Goal: Task Accomplishment & Management: Use online tool/utility

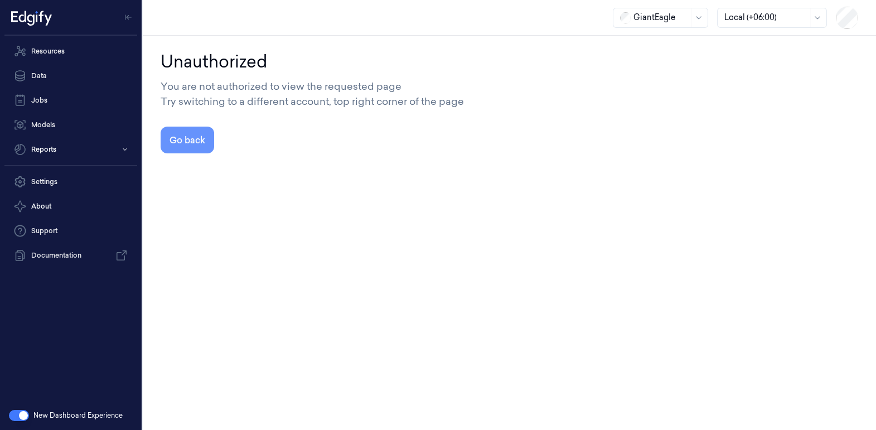
click at [188, 135] on button "Go back" at bounding box center [188, 140] width 54 height 27
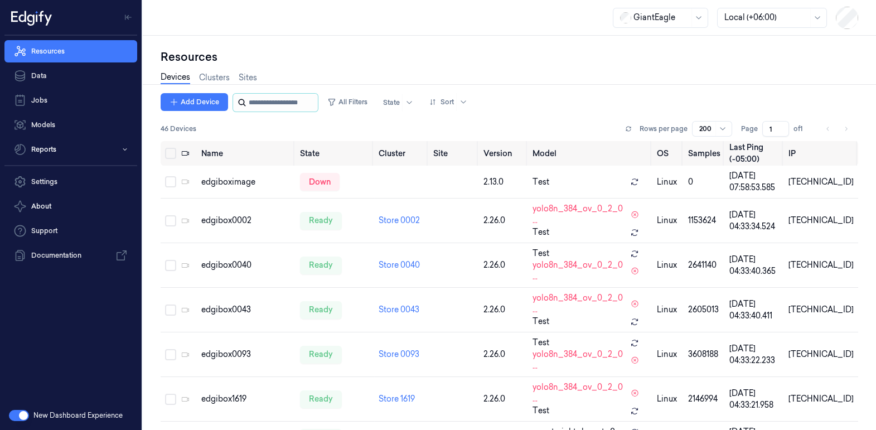
drag, startPoint x: 273, startPoint y: 98, endPoint x: 383, endPoint y: 83, distance: 111.5
click at [273, 98] on input "string" at bounding box center [282, 103] width 67 height 18
paste input "**********"
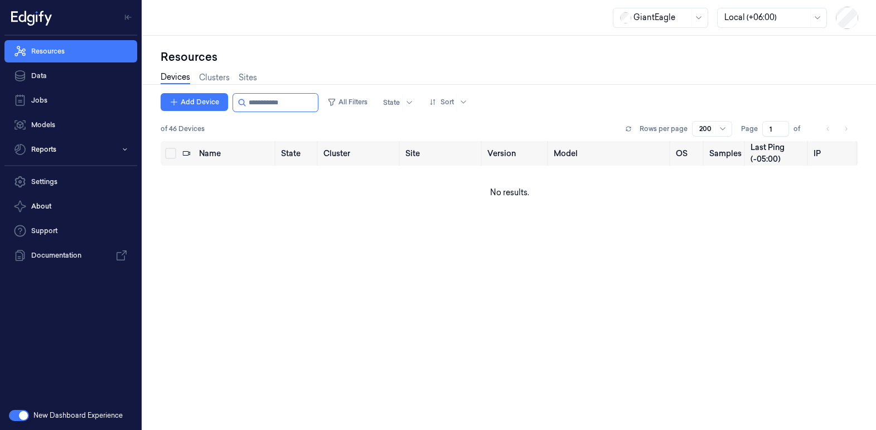
type input "**********"
click at [179, 79] on link "Devices" at bounding box center [176, 77] width 30 height 13
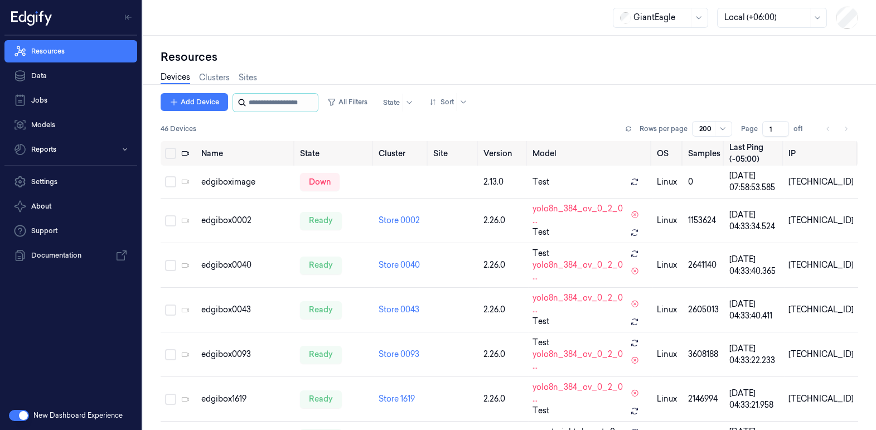
click at [283, 97] on input "string" at bounding box center [282, 103] width 67 height 18
paste input "**********"
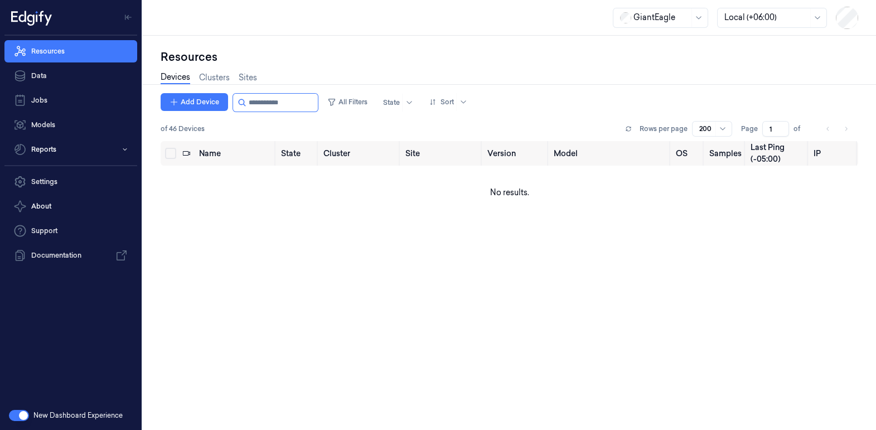
type input "**********"
click at [177, 78] on link "Devices" at bounding box center [176, 77] width 30 height 13
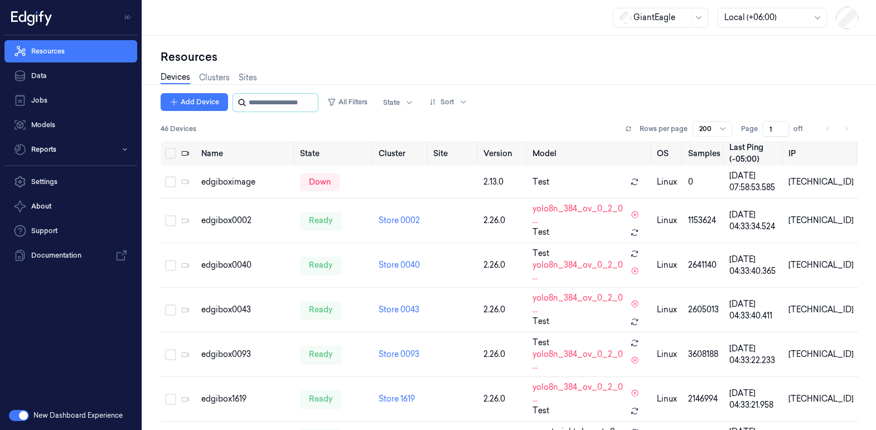
click at [261, 103] on input "string" at bounding box center [282, 103] width 67 height 18
paste input "**********"
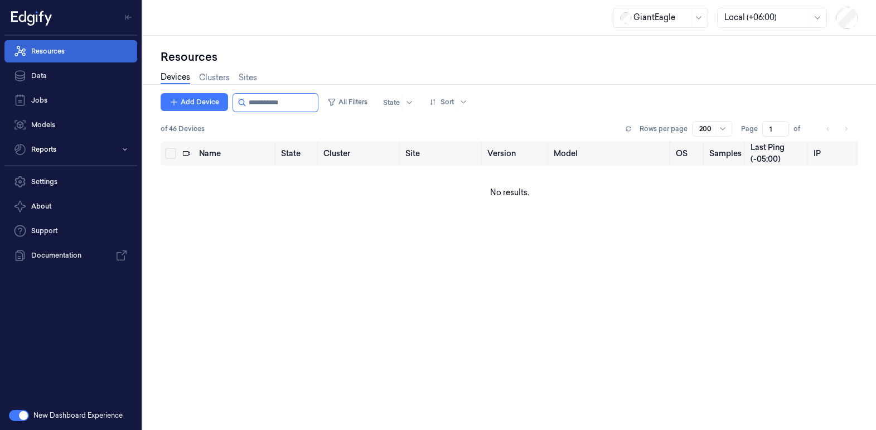
type input "**********"
click at [49, 48] on link "Resources" at bounding box center [70, 51] width 133 height 22
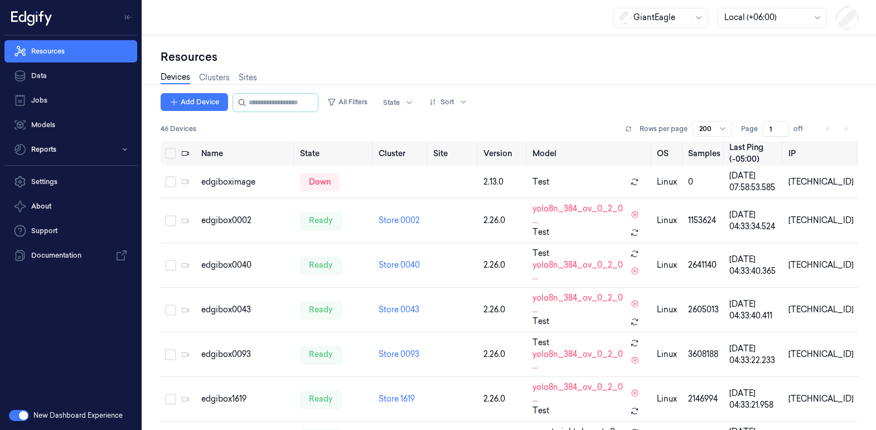
click at [22, 416] on button "button" at bounding box center [19, 415] width 20 height 11
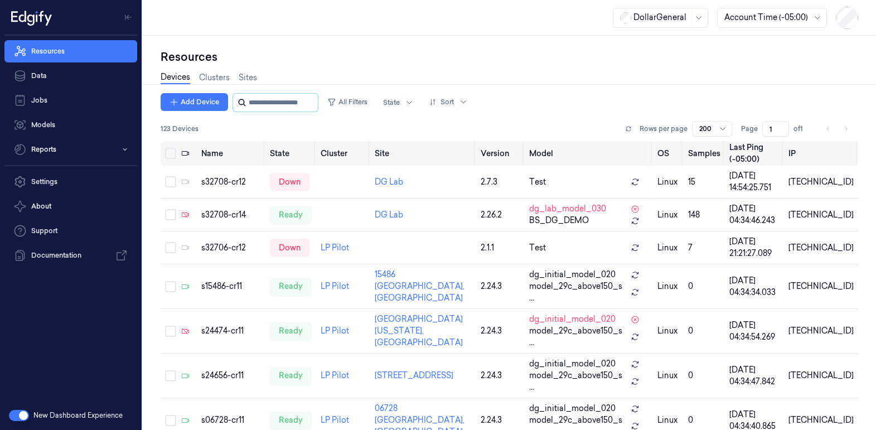
click at [271, 100] on input "string" at bounding box center [282, 103] width 67 height 18
paste input "**********"
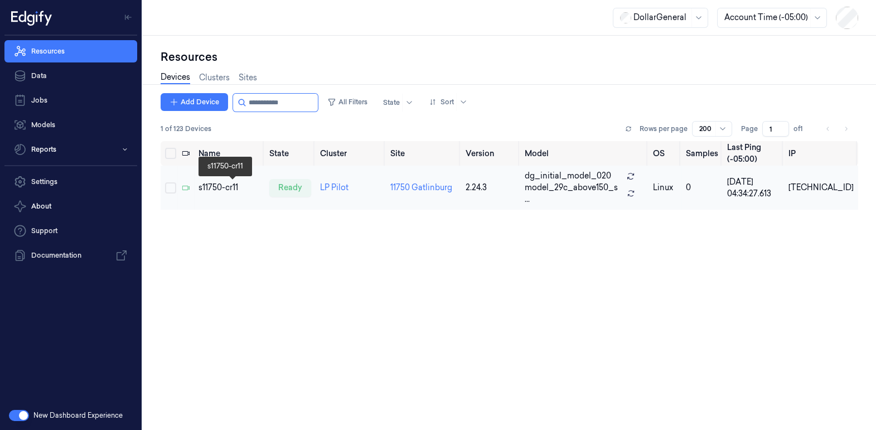
type input "**********"
click at [222, 182] on div "s11750-cr11" at bounding box center [229, 188] width 62 height 12
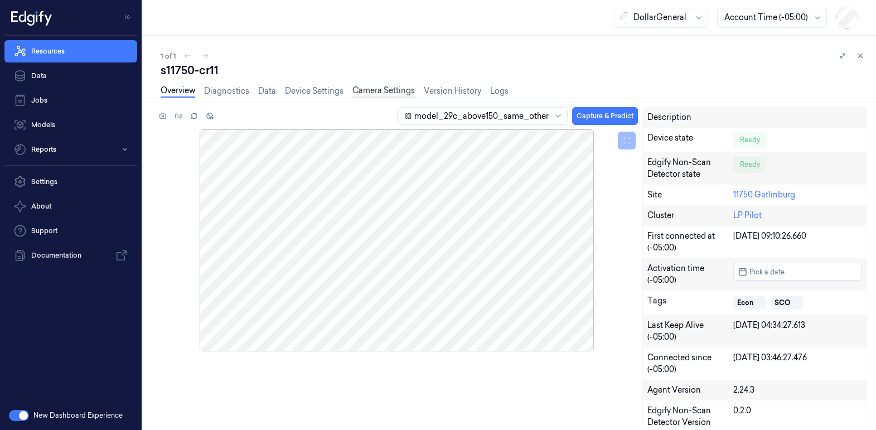
click at [394, 89] on link "Camera Settings" at bounding box center [383, 91] width 62 height 13
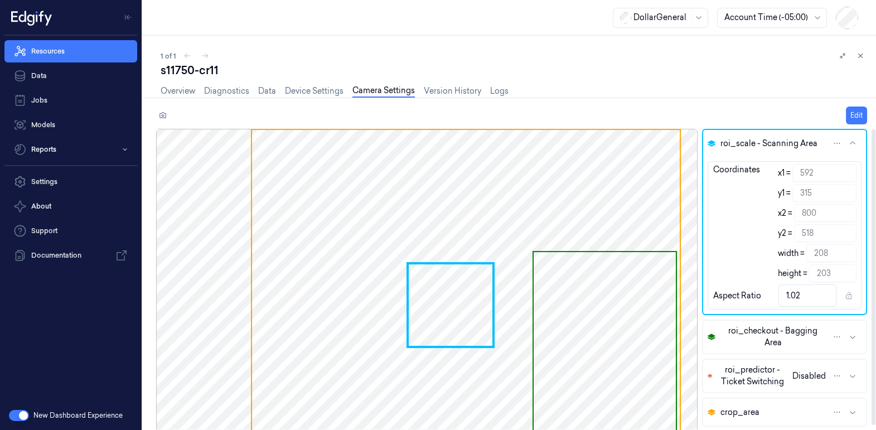
click at [850, 337] on icon "button" at bounding box center [852, 336] width 9 height 9
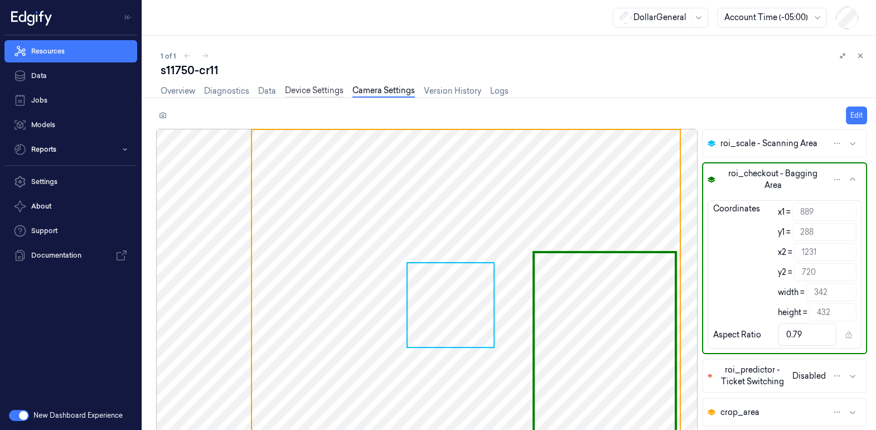
click at [334, 90] on link "Device Settings" at bounding box center [314, 91] width 59 height 13
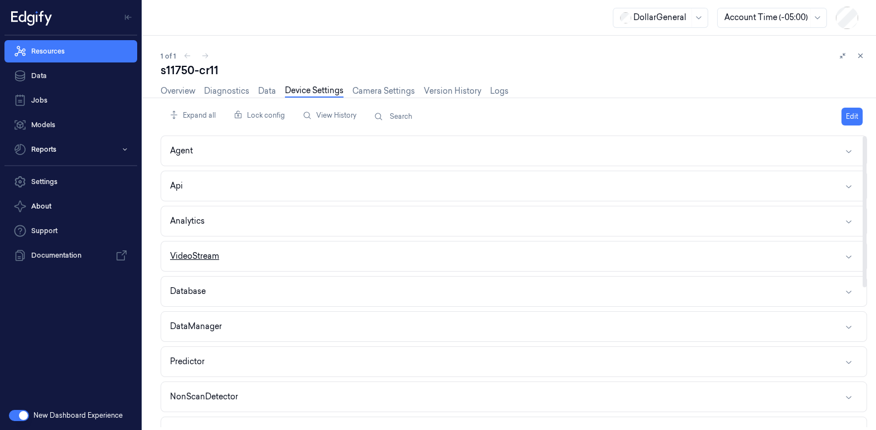
click at [203, 251] on div "VideoStream" at bounding box center [194, 256] width 49 height 12
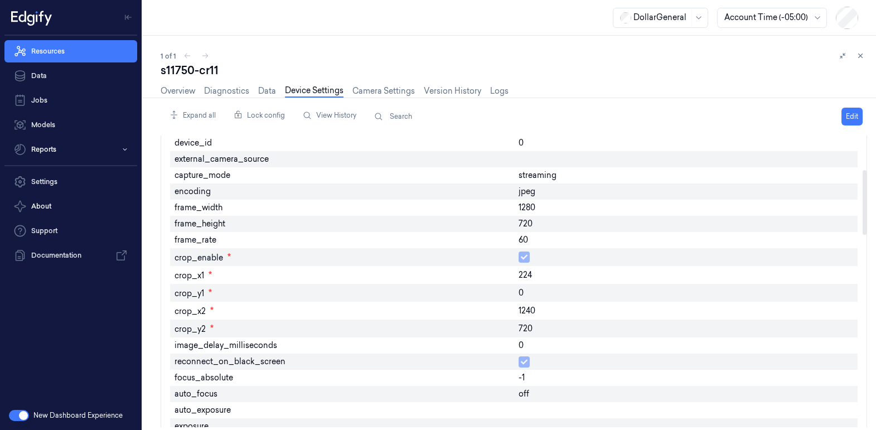
scroll to position [153, 0]
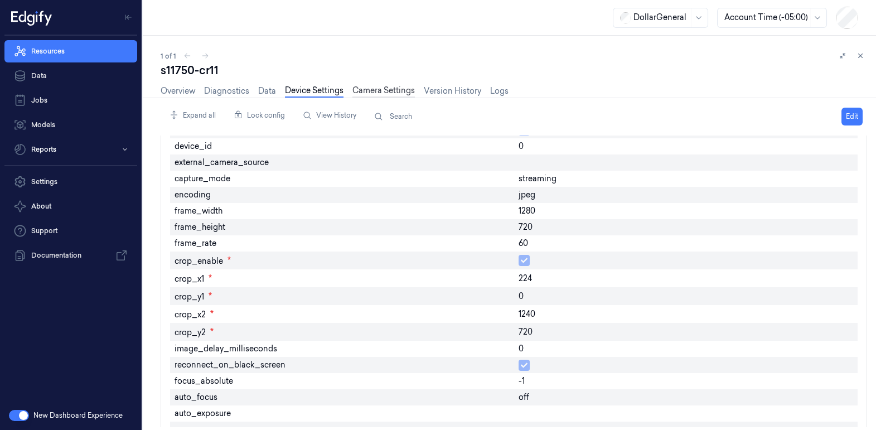
click at [392, 89] on link "Camera Settings" at bounding box center [383, 91] width 62 height 13
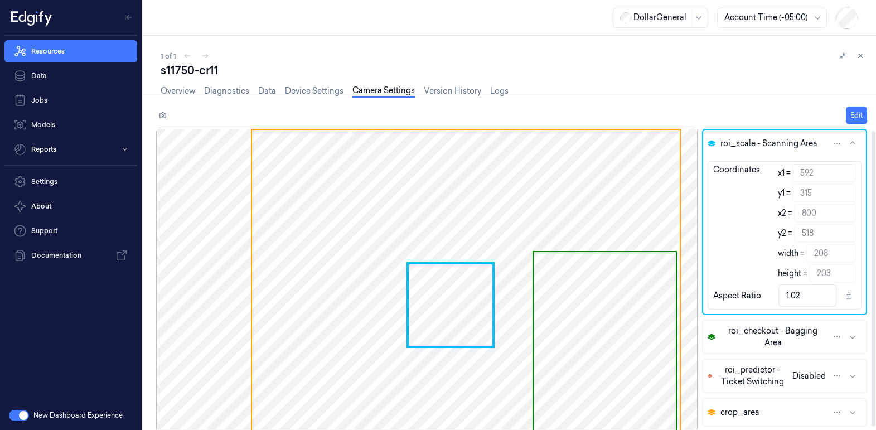
scroll to position [4, 0]
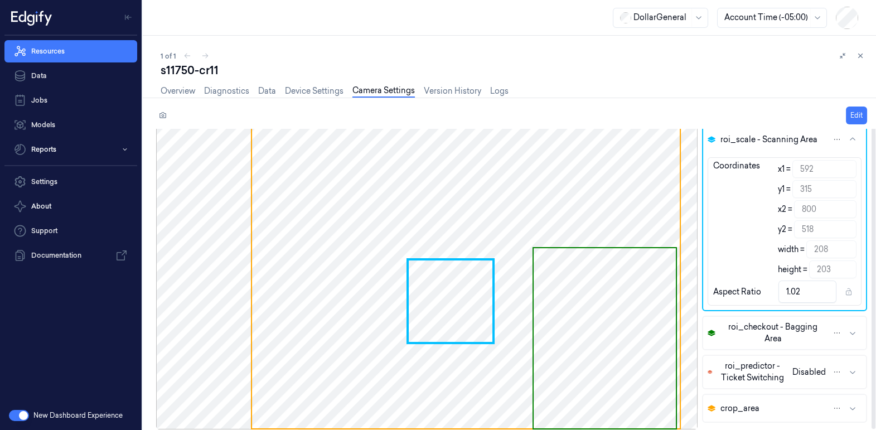
click at [787, 329] on span "roi_checkout - Bagging Area" at bounding box center [773, 332] width 106 height 23
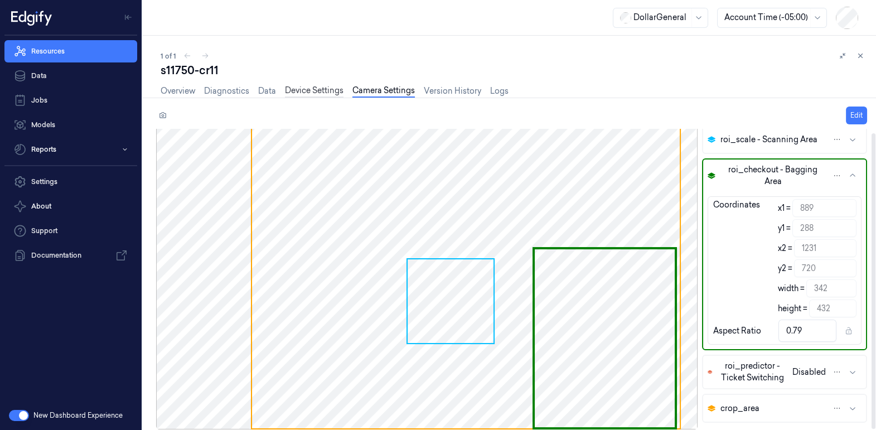
click at [302, 93] on link "Device Settings" at bounding box center [314, 91] width 59 height 13
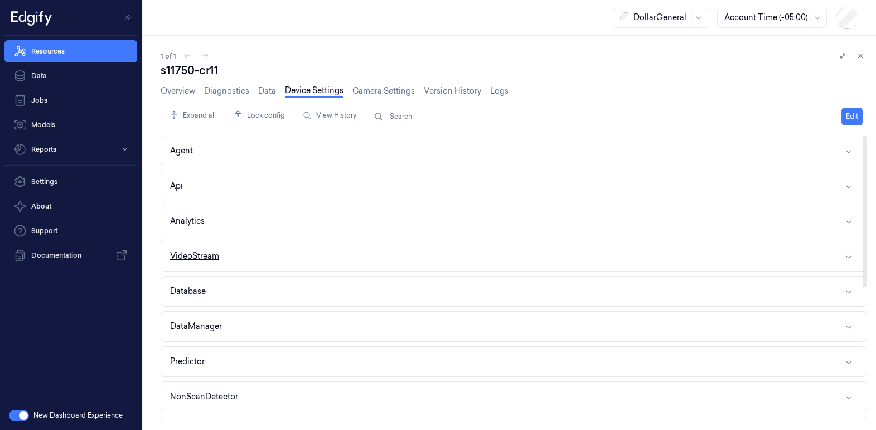
click at [218, 257] on div "VideoStream" at bounding box center [194, 256] width 49 height 12
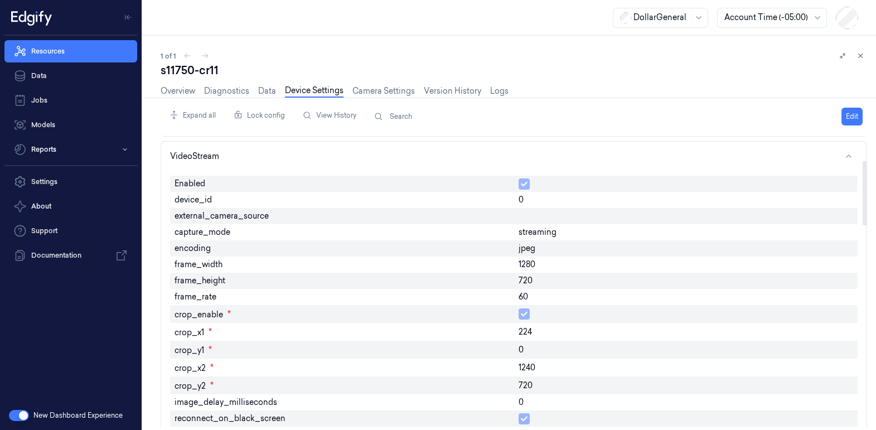
scroll to position [201, 0]
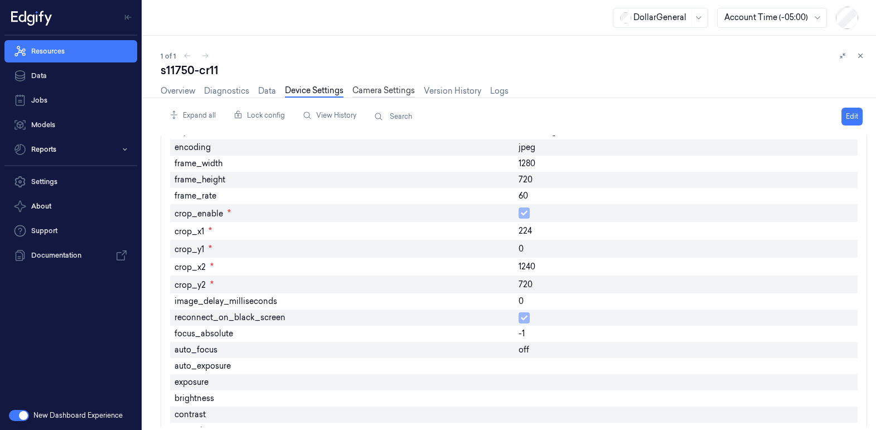
click at [384, 93] on link "Camera Settings" at bounding box center [383, 91] width 62 height 13
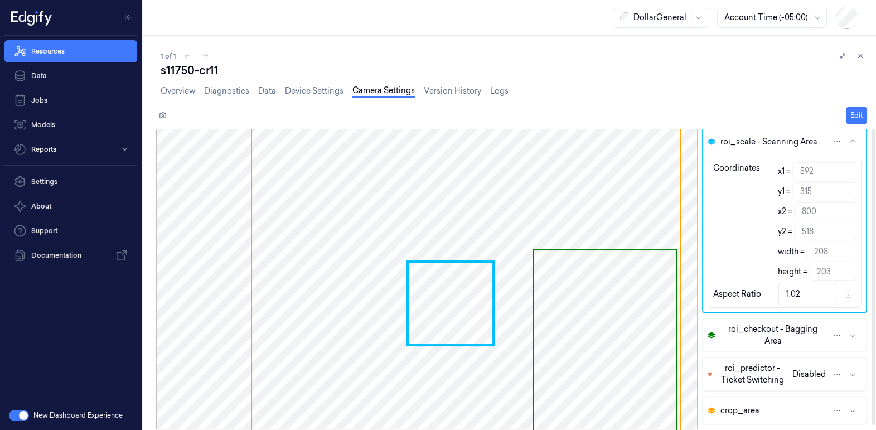
scroll to position [4, 0]
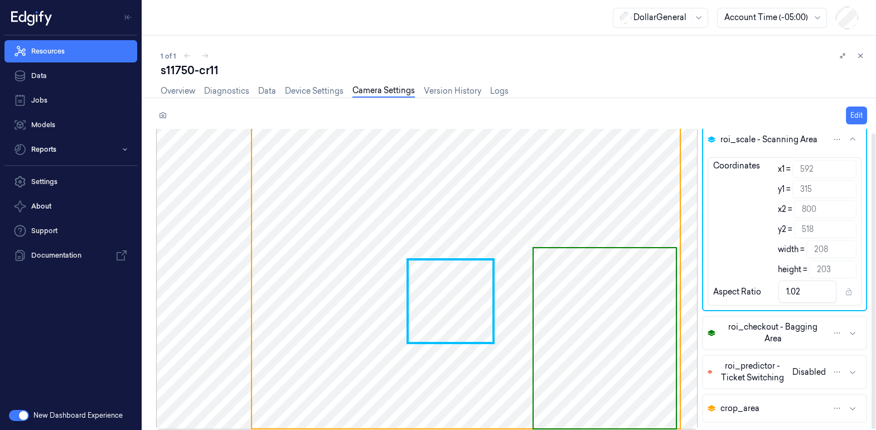
drag, startPoint x: 381, startPoint y: 303, endPoint x: 316, endPoint y: 298, distance: 64.9
click at [311, 299] on div at bounding box center [426, 277] width 541 height 304
click at [855, 110] on button "Edit" at bounding box center [856, 115] width 21 height 18
type input "593"
type input "207"
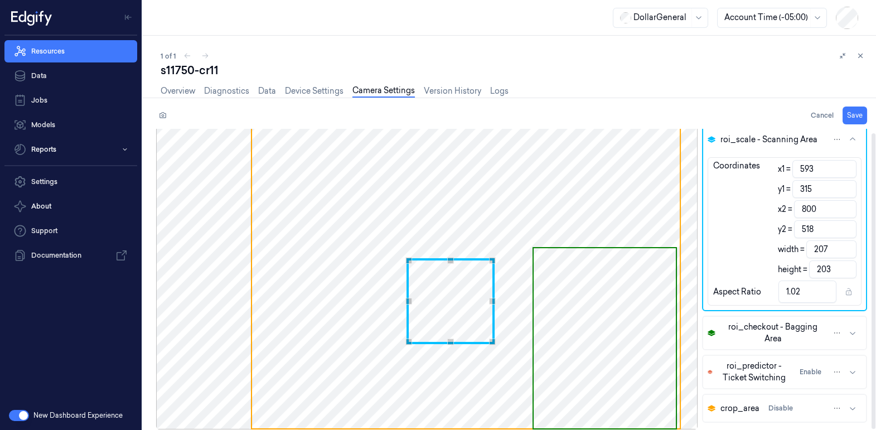
type input "594"
type input "206"
type input "1.01"
type input "595"
type input "205"
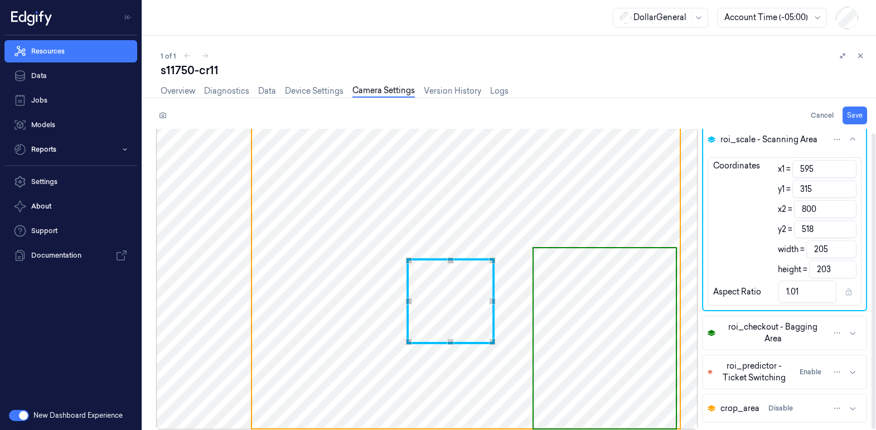
type input "596"
type input "204"
type input "1"
type input "597"
type input "203"
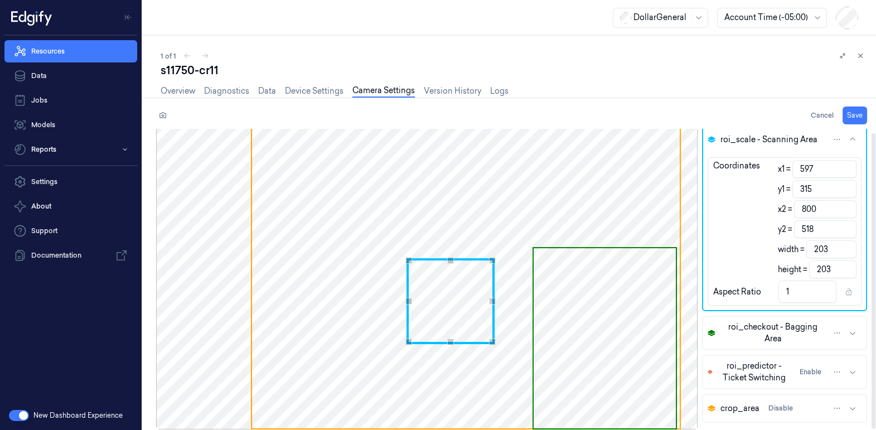
type input "598"
type input "202"
type input "599"
type input "201"
type input "0.99"
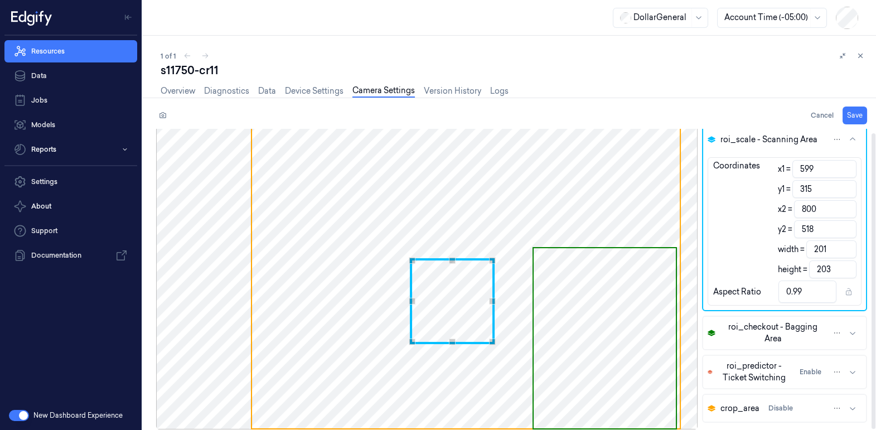
type input "600"
type input "200"
type input "601"
type input "199"
type input "0.98"
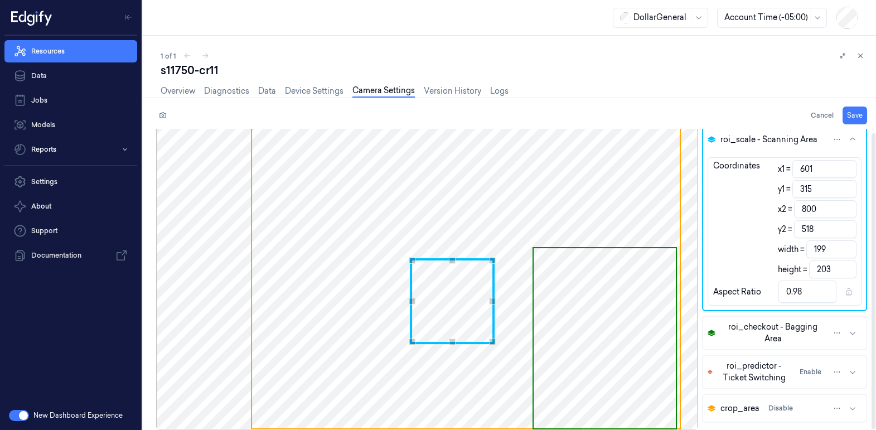
type input "602"
type input "198"
type input "603"
type input "197"
type input "0.97"
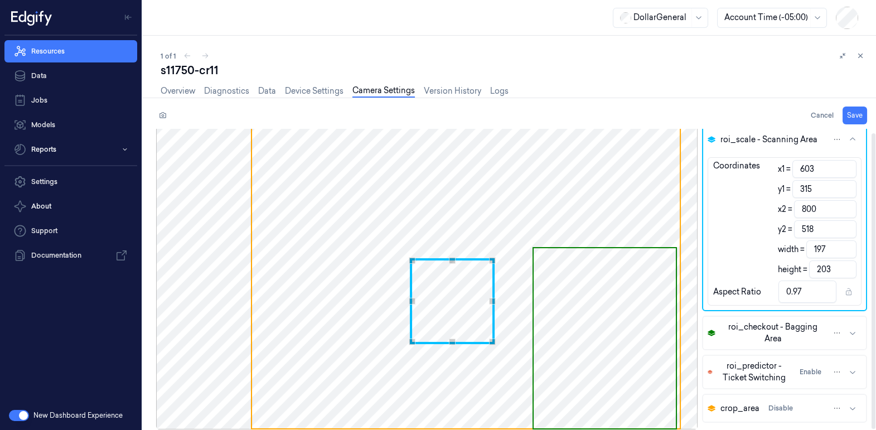
type input "604"
type input "196"
type input "605"
type input "195"
type input "0.96"
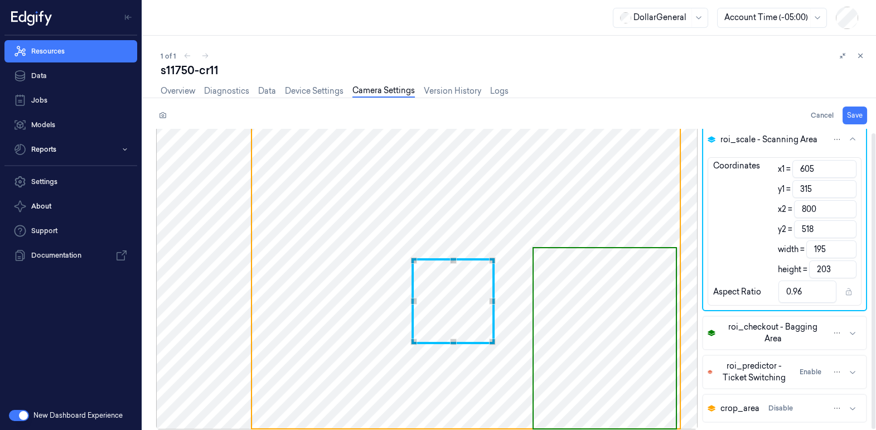
click at [415, 300] on div "Use the up and down arrow keys to move the west drag handle to change the crop …" at bounding box center [413, 301] width 7 height 7
type input "517"
type input "202"
type input "0.97"
type input "516"
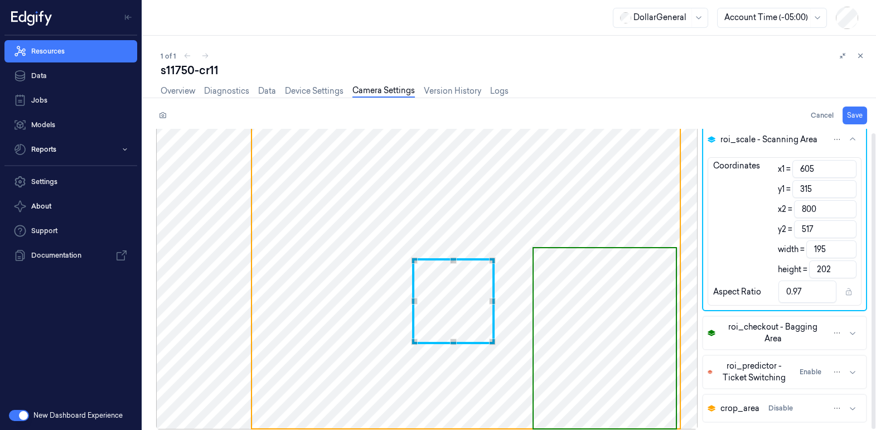
type input "201"
type input "515"
type input "200"
type input "514"
type input "199"
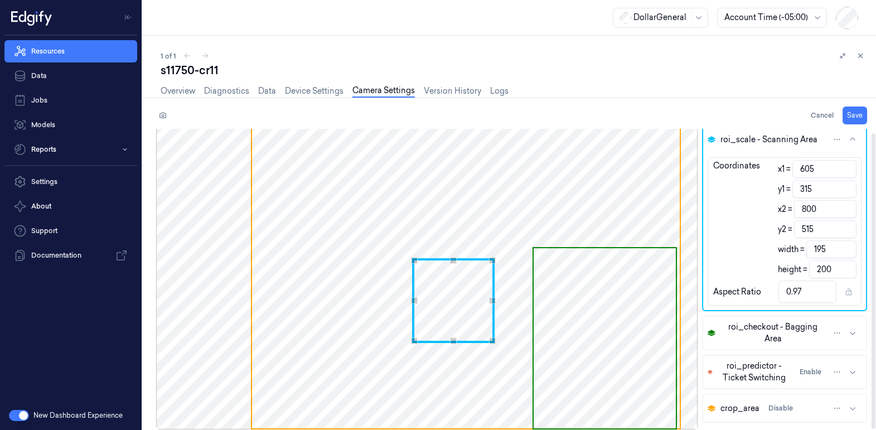
type input "0.98"
type input "513"
type input "198"
type input "512"
type input "197"
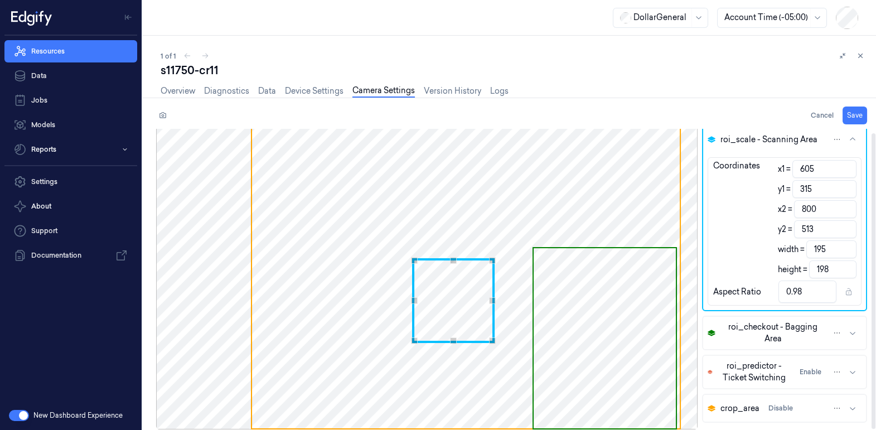
type input "0.99"
type input "511"
type input "196"
type input "510"
type input "195"
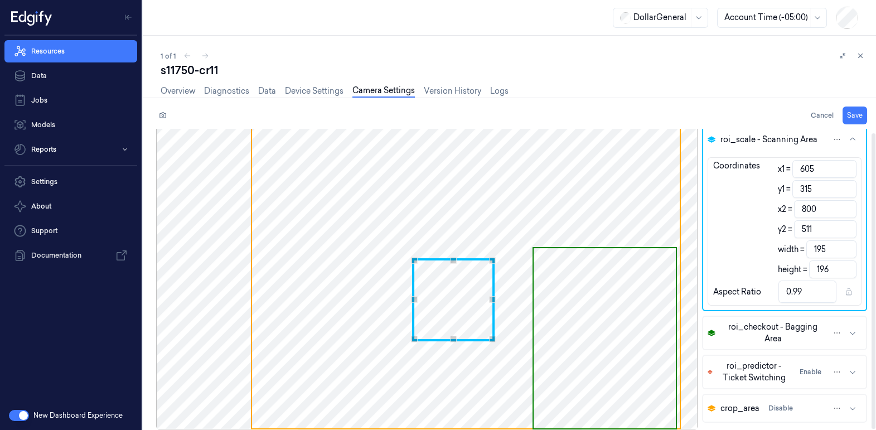
type input "1"
click at [450, 337] on div "Use the up and down arrow keys to move the south drag handle to change the crop…" at bounding box center [453, 339] width 7 height 7
click at [854, 113] on button "Save" at bounding box center [854, 115] width 25 height 18
click at [797, 329] on span "roi_checkout - Bagging Area" at bounding box center [773, 332] width 106 height 23
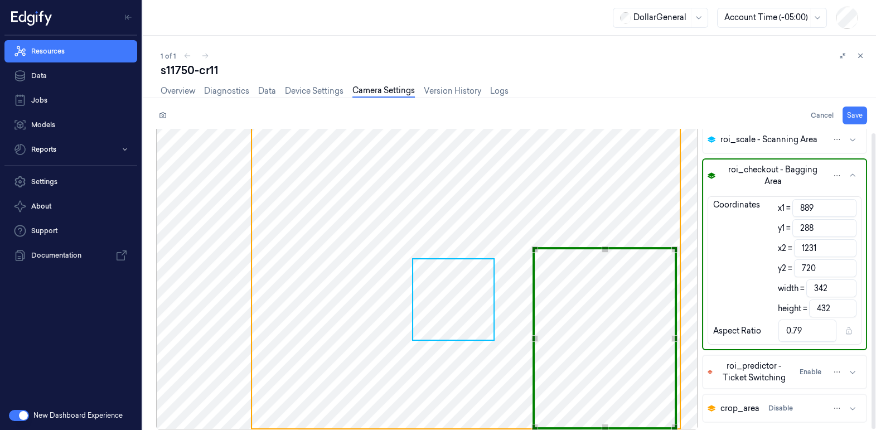
type input "1232"
type input "343"
type input "1233"
type input "344"
type input "0.8"
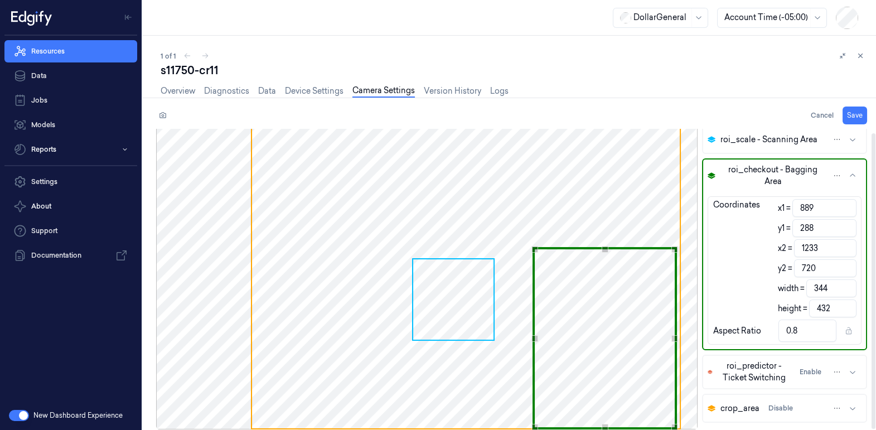
type input "1234"
type input "345"
type input "1235"
type input "346"
type input "1236"
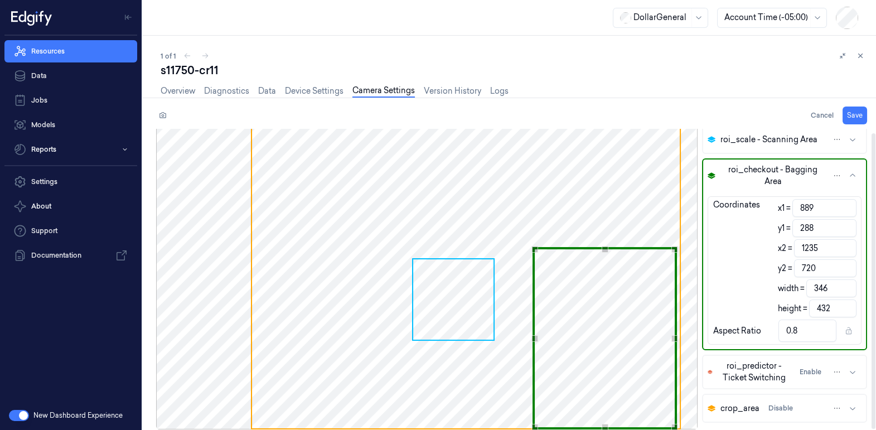
type input "347"
type input "1237"
type input "348"
type input "0.81"
type input "1238"
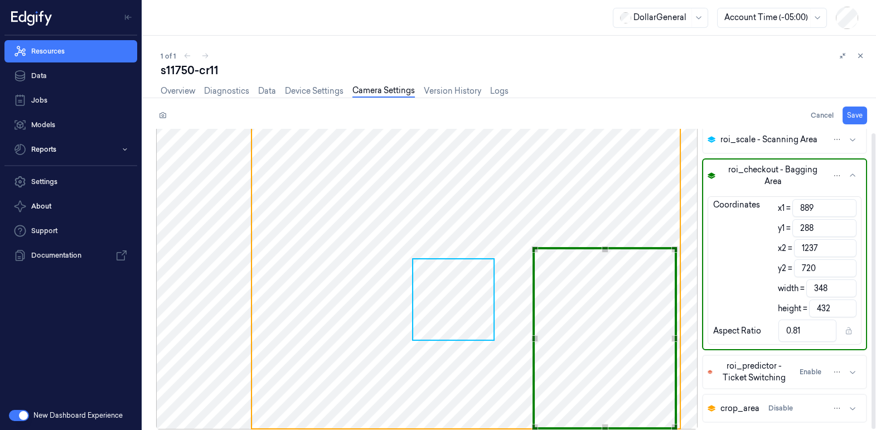
type input "349"
type input "1239"
type input "350"
type input "1240"
type input "351"
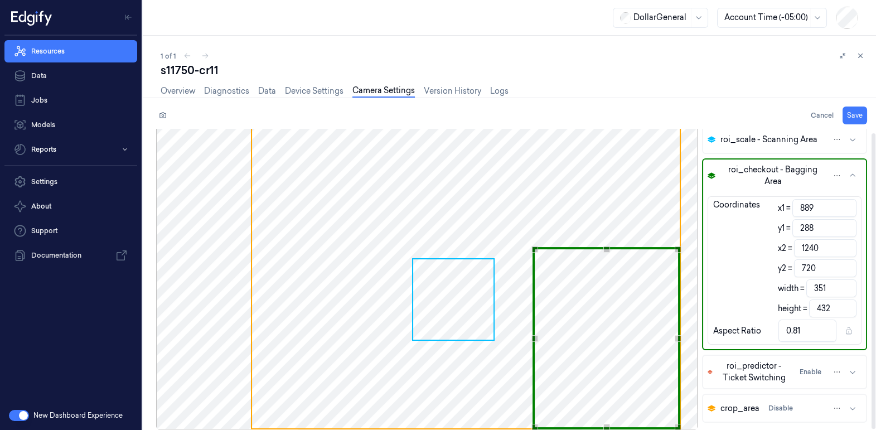
type input "888"
type input "352"
type input "887"
type input "353"
type input "0.82"
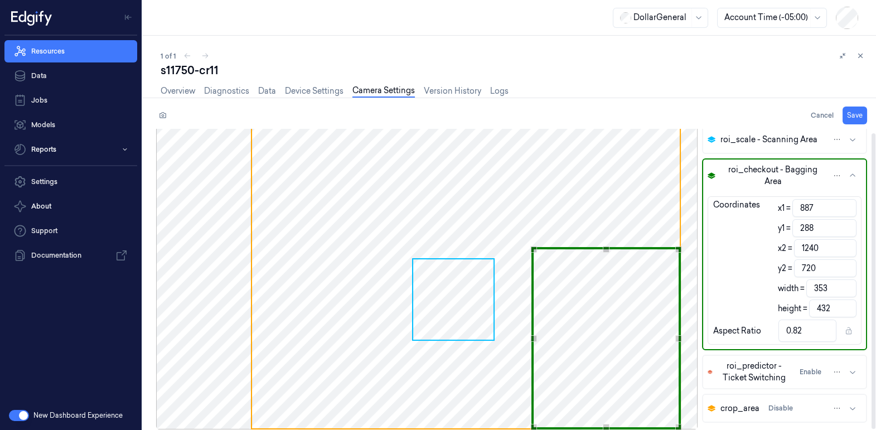
type input "886"
type input "354"
type input "885"
type input "355"
type input "884"
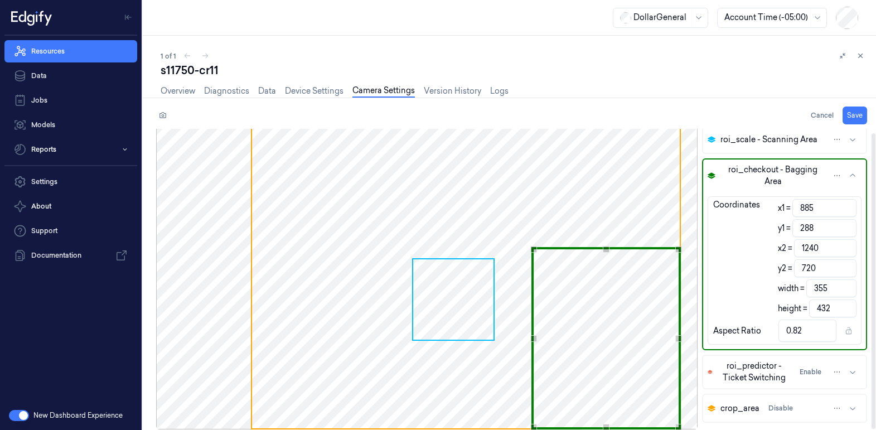
type input "356"
type input "883"
type input "357"
type input "0.83"
type input "882"
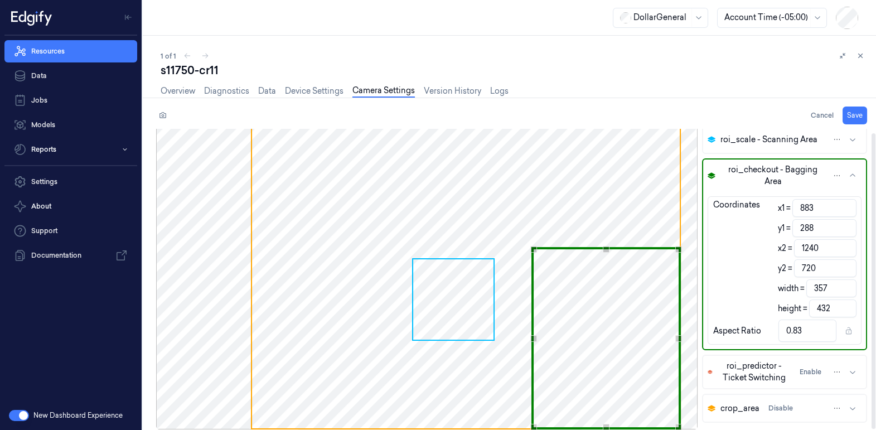
type input "358"
type input "883"
type input "357"
type input "884"
type input "356"
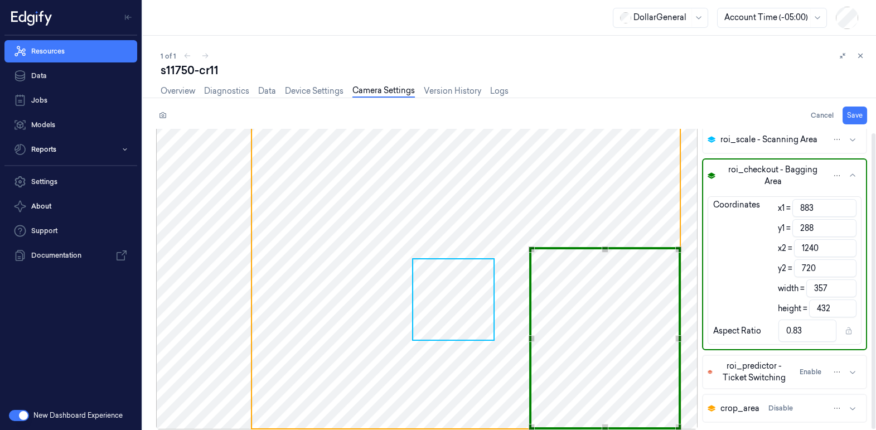
type input "0.82"
type input "885"
type input "355"
type input "886"
type input "354"
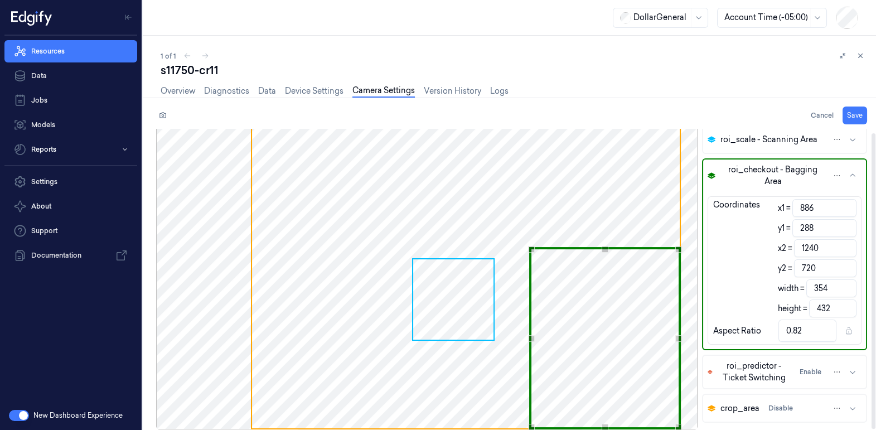
type input "887"
type input "353"
type input "888"
type input "352"
type input "0.81"
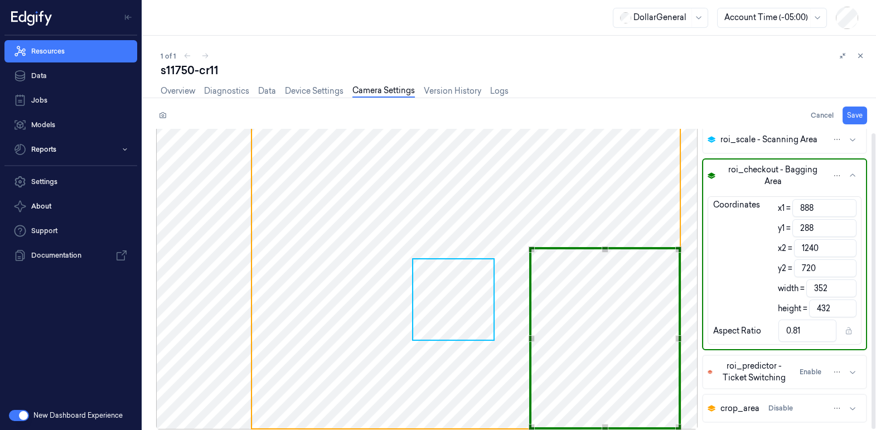
type input "889"
type input "351"
type input "1239"
type input "350"
type input "1238"
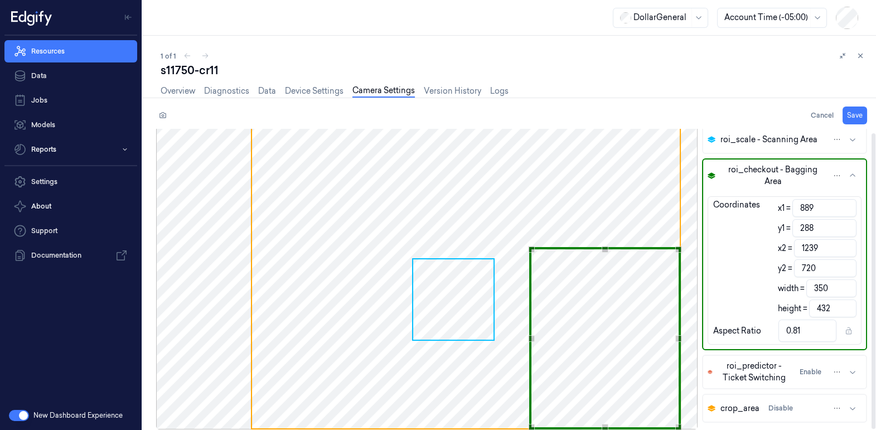
type input "349"
type input "1237"
type input "348"
type input "1236"
type input "347"
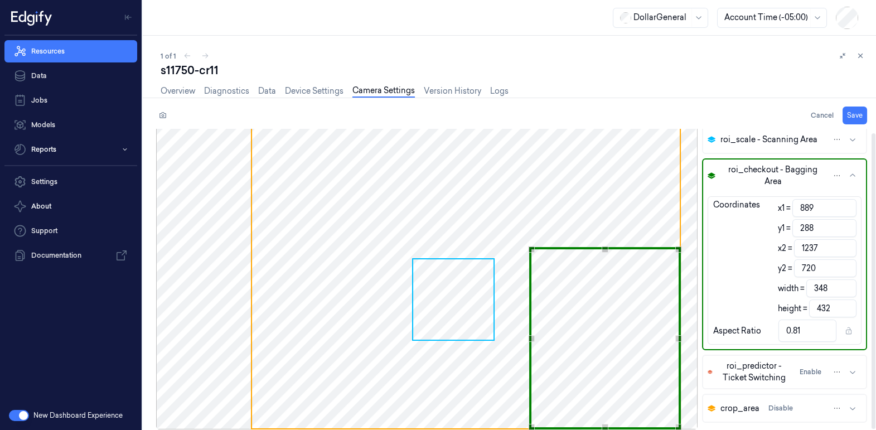
type input "0.8"
type input "1235"
type input "346"
type input "1234"
type input "345"
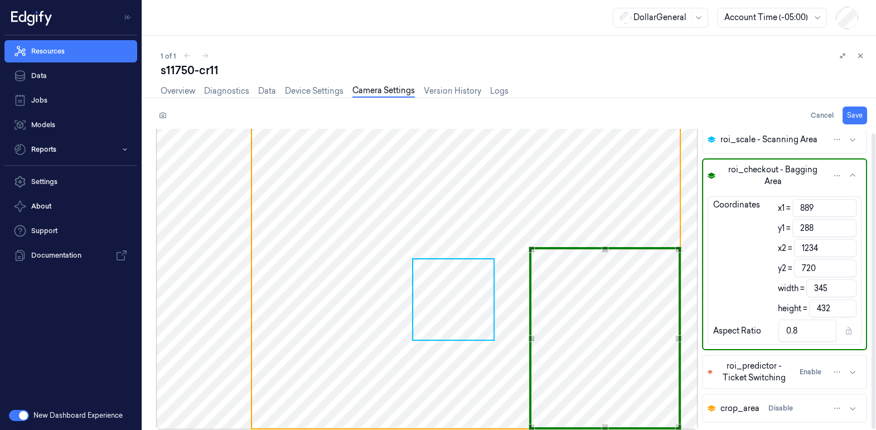
type input "1233"
type input "344"
type input "1232"
type input "343"
type input "0.79"
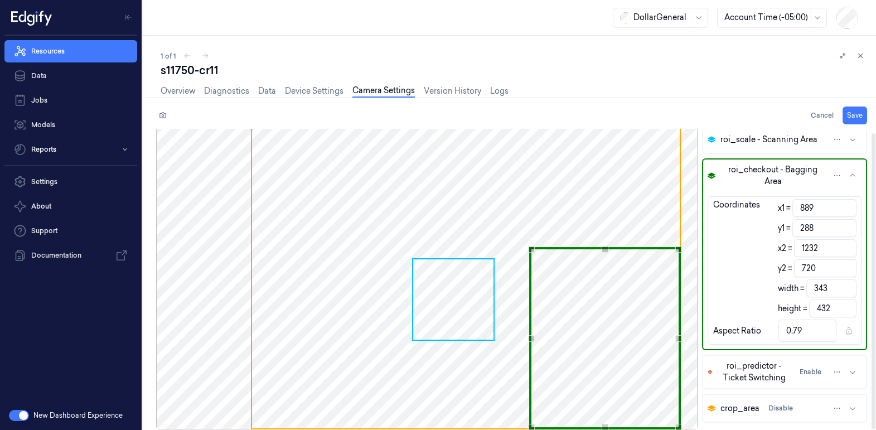
type input "1231"
type input "342"
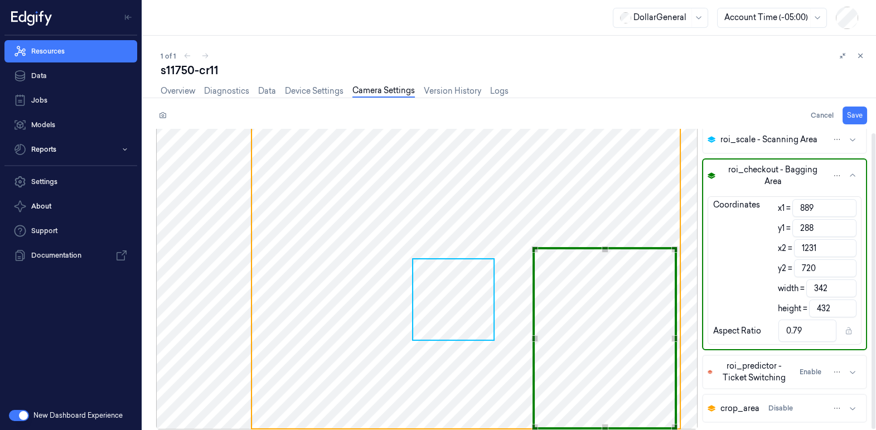
type input "1232"
type input "343"
type input "1233"
type input "344"
type input "0.8"
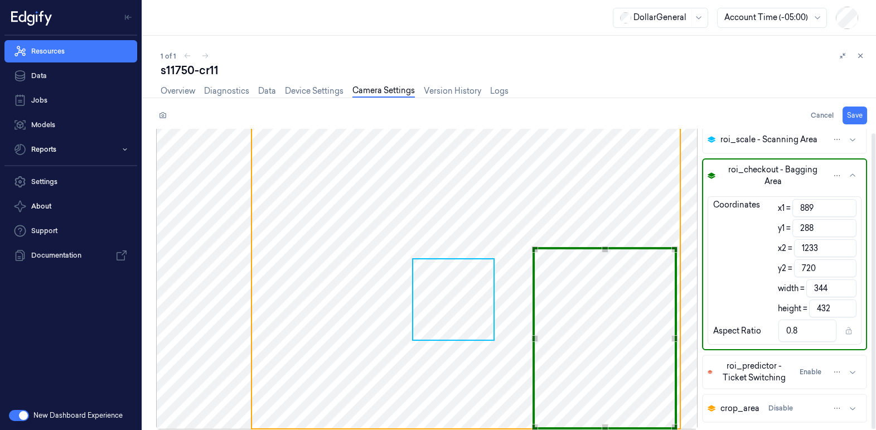
type input "1234"
type input "345"
type input "1235"
type input "346"
type input "1236"
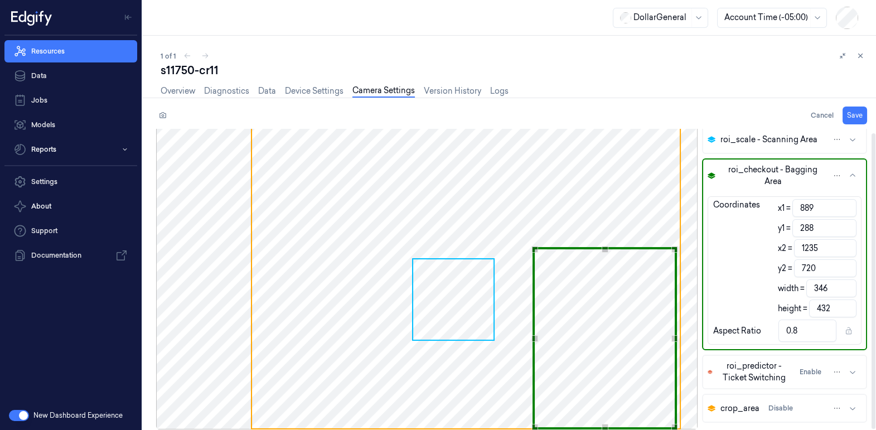
type input "347"
type input "1237"
type input "348"
type input "0.81"
type input "1238"
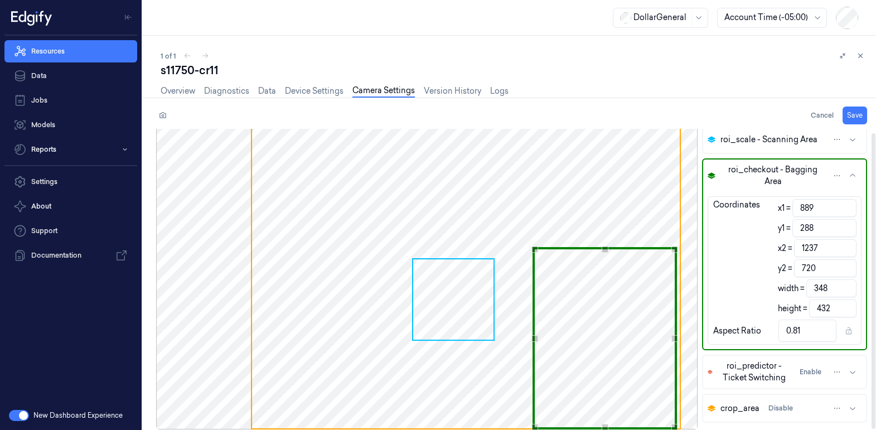
type input "349"
type input "1239"
type input "350"
type input "1240"
type input "351"
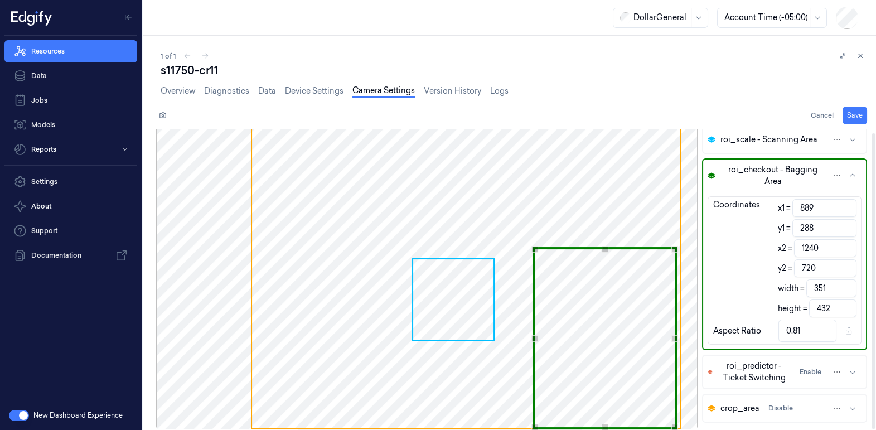
type input "888"
type input "352"
type input "887"
type input "353"
type input "0.82"
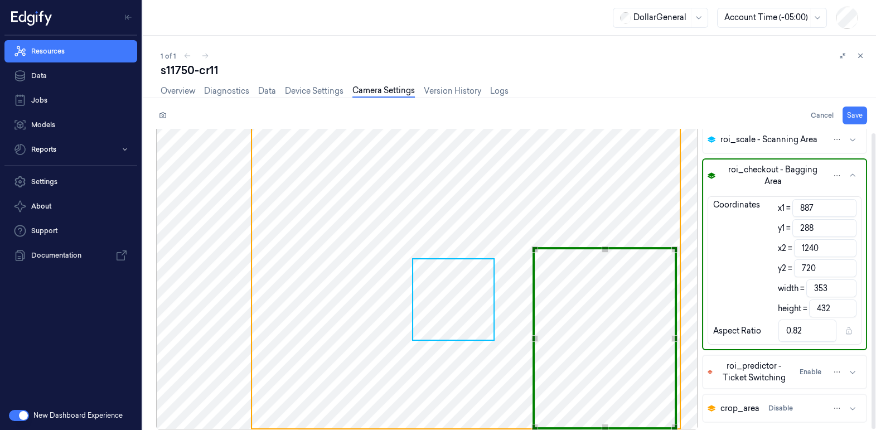
type input "886"
type input "354"
type input "885"
type input "355"
type input "884"
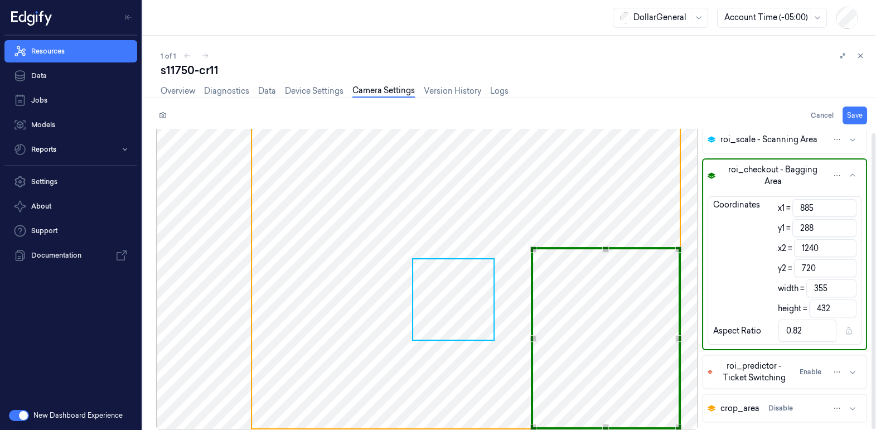
type input "356"
type input "883"
type input "357"
type input "0.83"
type input "882"
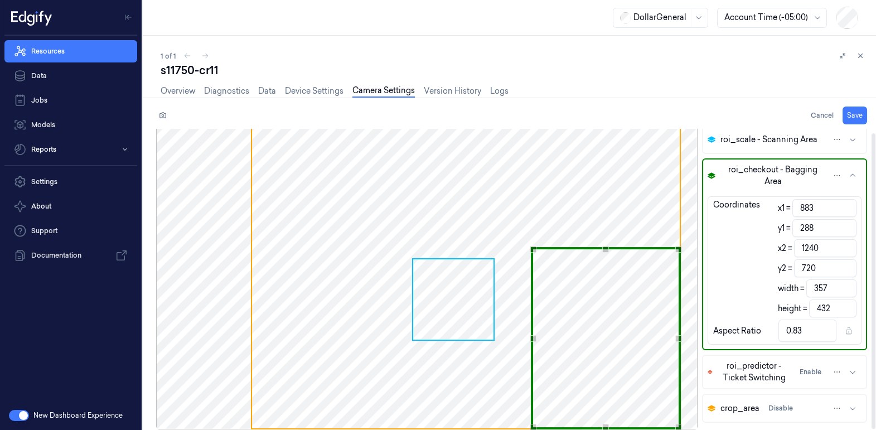
type input "358"
type input "881"
type input "359"
type input "880"
type input "360"
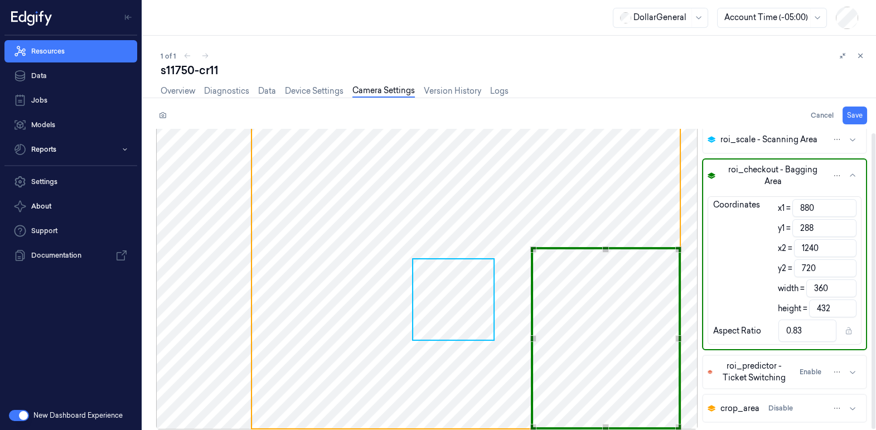
type input "879"
type input "361"
type input "0.84"
type input "878"
type input "362"
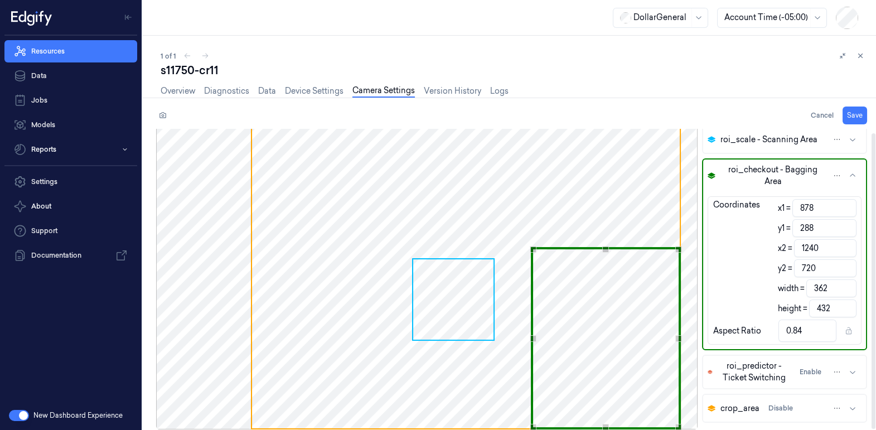
type input "877"
type input "363"
type input "876"
type input "364"
type input "875"
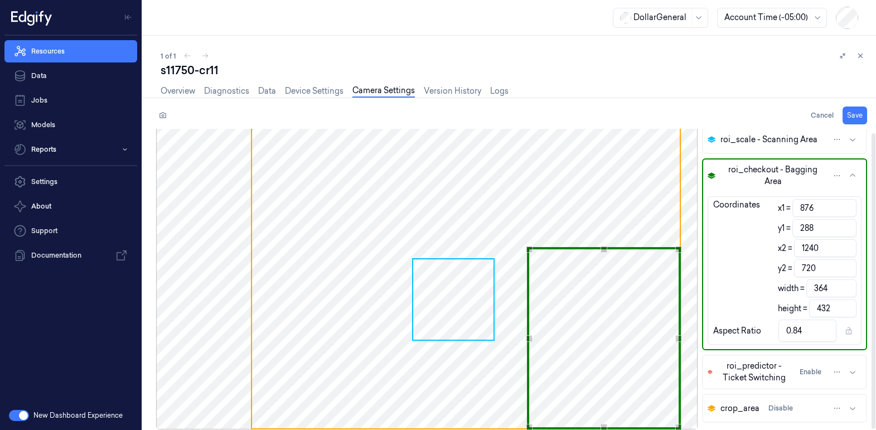
type input "365"
type input "874"
type input "366"
type input "0.85"
type input "873"
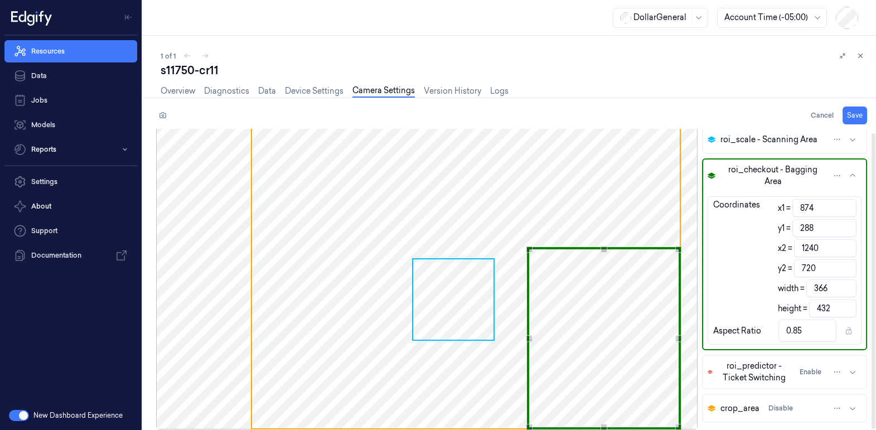
type input "367"
type input "872"
type input "368"
type input "871"
type input "369"
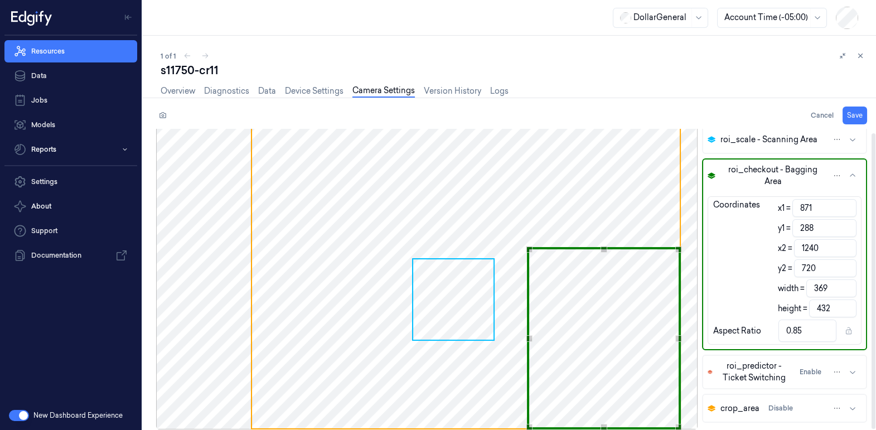
type input "870"
type input "370"
type input "0.86"
type input "869"
type input "371"
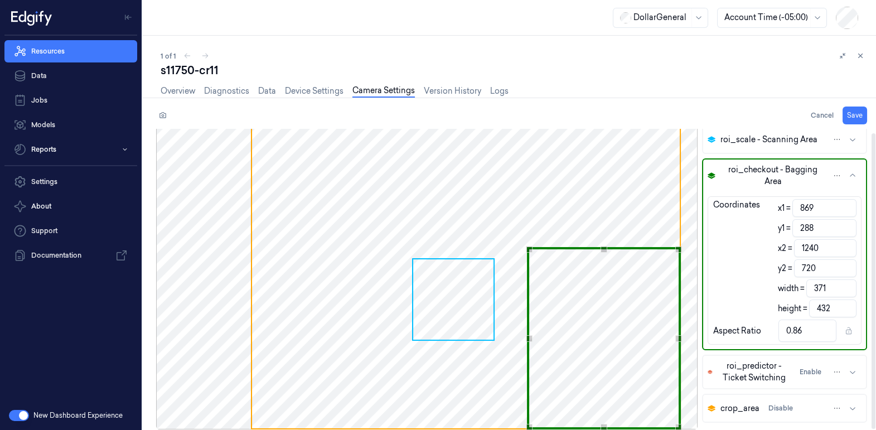
type input "868"
type input "372"
type input "867"
type input "373"
type input "866"
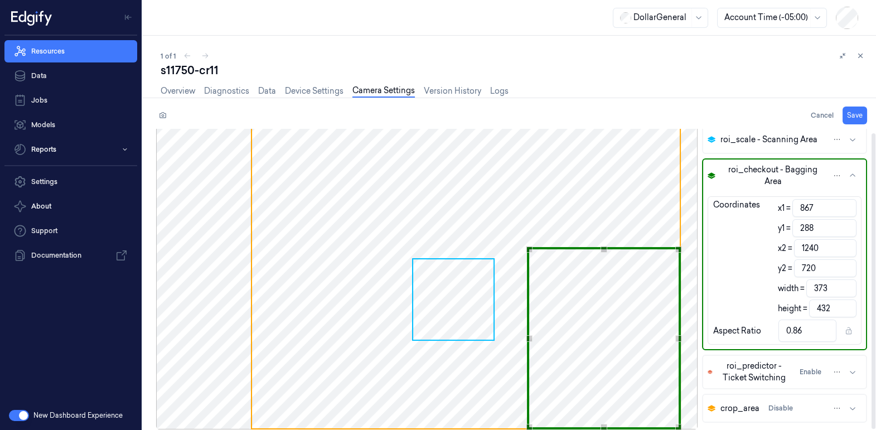
type input "374"
type input "0.87"
type input "865"
type input "375"
type input "864"
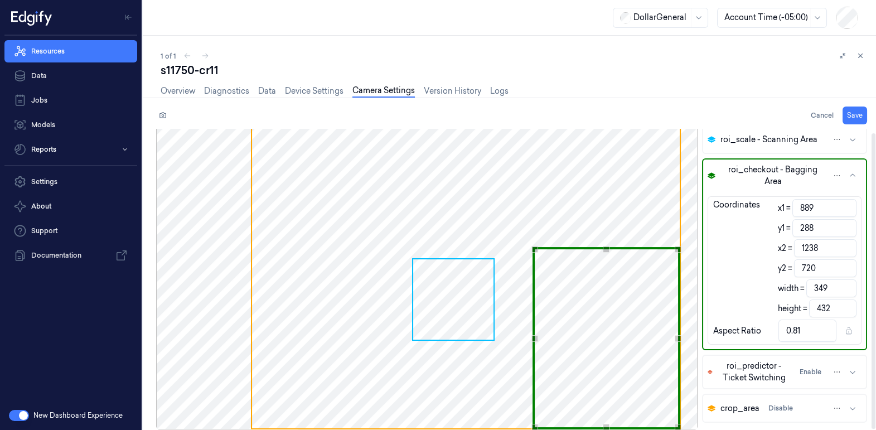
click at [678, 336] on div "Use the up and down arrow keys to move the east drag handle to change the crop …" at bounding box center [678, 338] width 7 height 7
click at [536, 339] on div "Use the up and down arrow keys to move the west drag handle to change the crop …" at bounding box center [536, 338] width 7 height 7
click at [858, 115] on button "Save" at bounding box center [854, 115] width 25 height 18
click at [751, 139] on span "roi_scale - Scanning Area" at bounding box center [768, 140] width 97 height 12
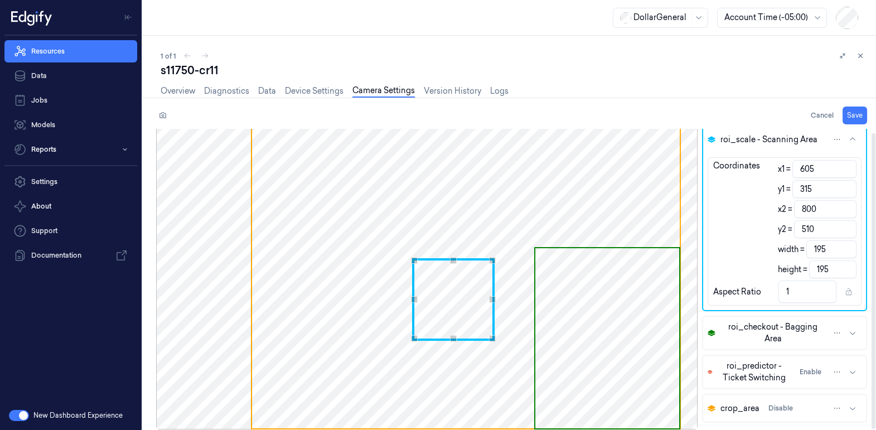
click at [600, 118] on div "Cancel Save" at bounding box center [511, 115] width 711 height 18
click at [314, 93] on link "Device Settings" at bounding box center [314, 91] width 59 height 13
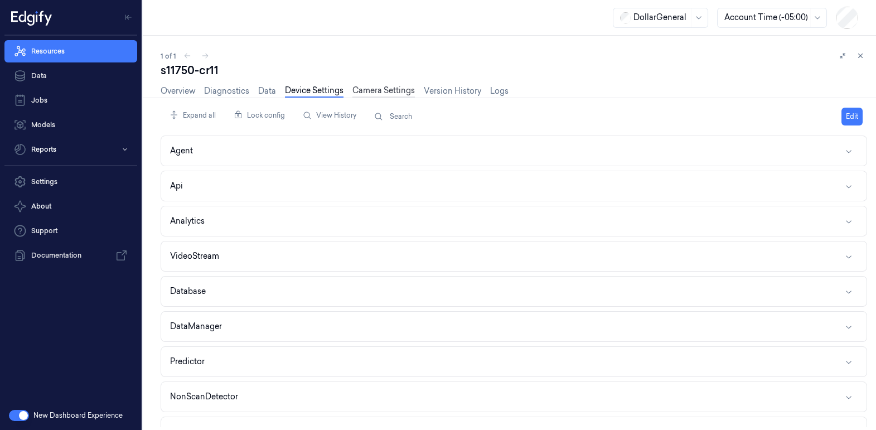
click at [373, 86] on link "Camera Settings" at bounding box center [383, 91] width 62 height 13
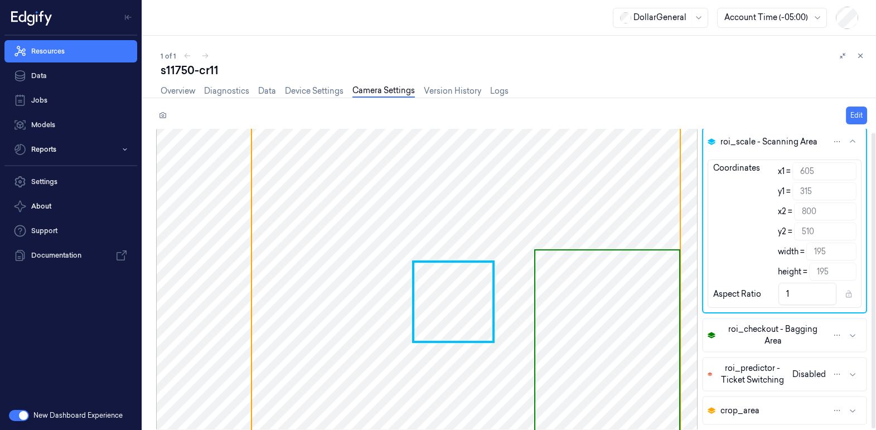
scroll to position [4, 0]
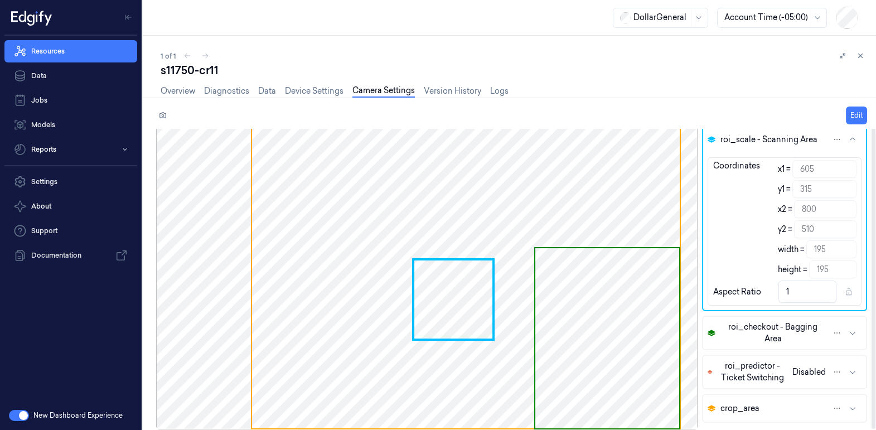
click at [852, 409] on icon "button" at bounding box center [852, 408] width 9 height 9
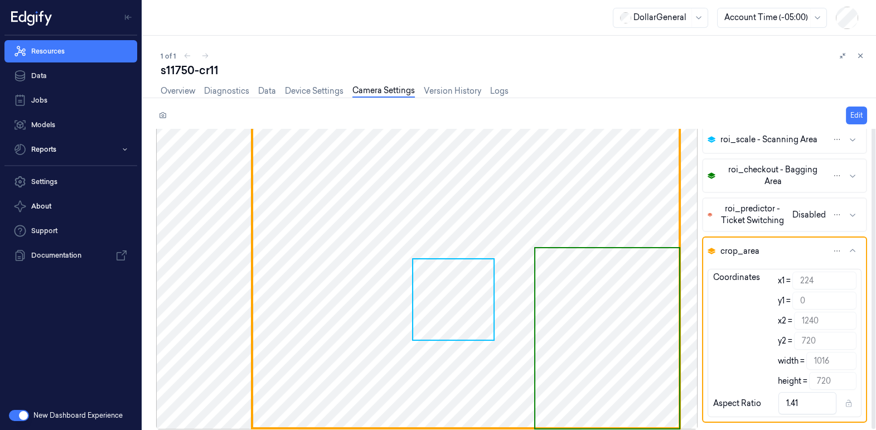
click at [750, 178] on span "roi_checkout - Bagging Area" at bounding box center [773, 175] width 106 height 23
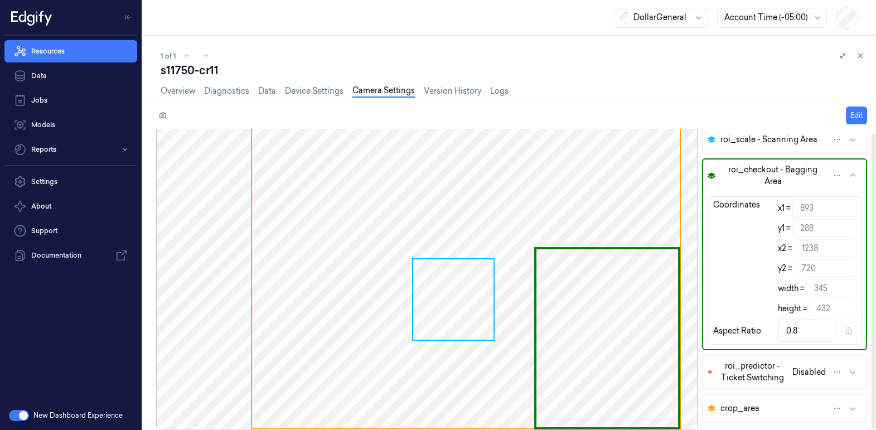
click at [615, 270] on div at bounding box center [426, 277] width 541 height 304
click at [766, 135] on span "roi_scale - Scanning Area" at bounding box center [768, 140] width 97 height 12
